Goal: Transaction & Acquisition: Purchase product/service

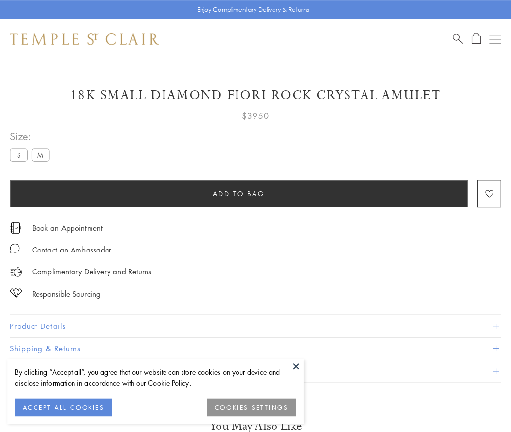
scroll to position [49, 0]
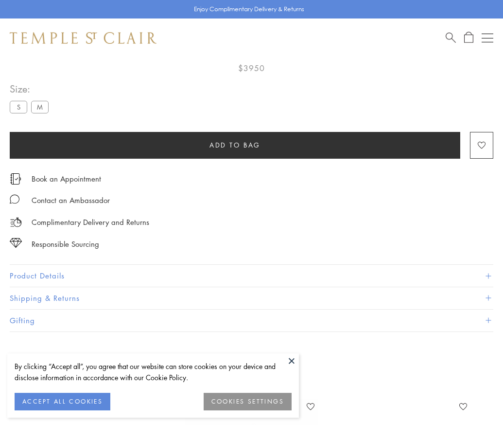
click at [235, 144] on span "Add to bag" at bounding box center [235, 145] width 51 height 11
